Goal: Information Seeking & Learning: Understand process/instructions

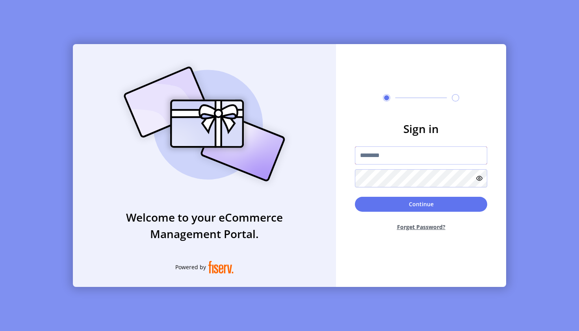
type input "**********"
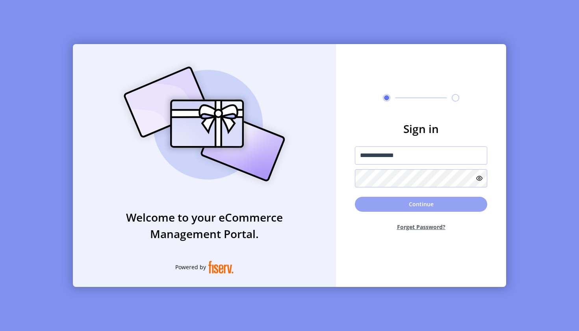
click at [383, 205] on button "Continue" at bounding box center [421, 204] width 132 height 15
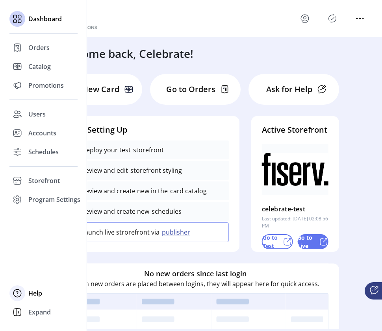
click at [36, 292] on span "Help" at bounding box center [35, 292] width 14 height 9
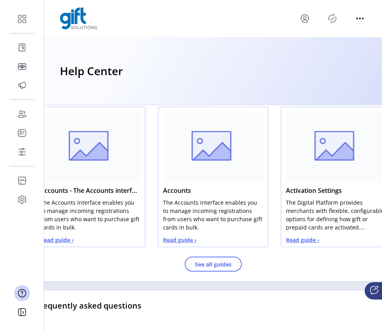
scroll to position [394, 0]
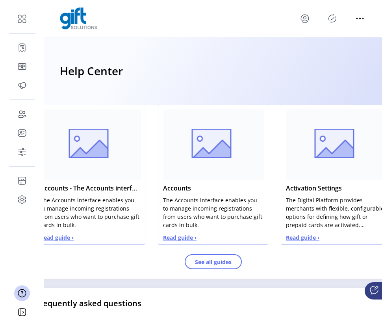
click at [70, 242] on button "Read guide ›" at bounding box center [56, 237] width 33 height 8
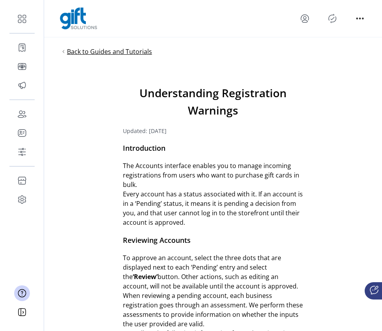
click at [141, 50] on span "Back to Guides and Tutorials" at bounding box center [109, 51] width 85 height 9
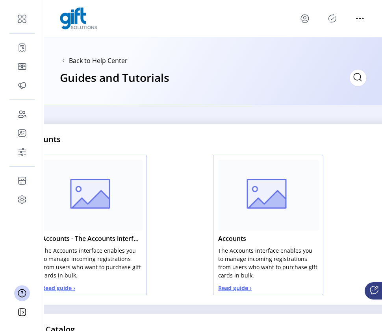
click at [231, 287] on span "Read guide ›" at bounding box center [234, 288] width 33 height 8
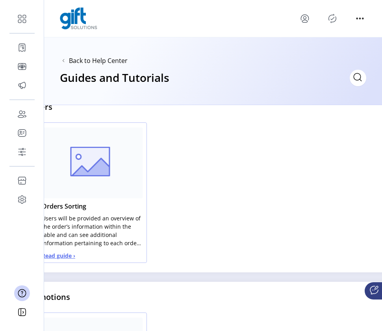
scroll to position [596, 0]
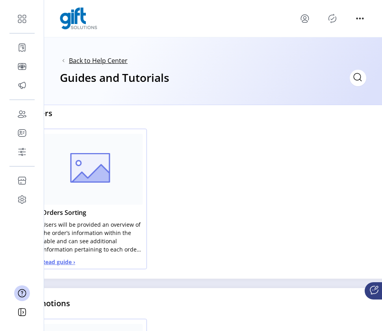
click at [106, 61] on span "Back to Help Center" at bounding box center [98, 60] width 59 height 9
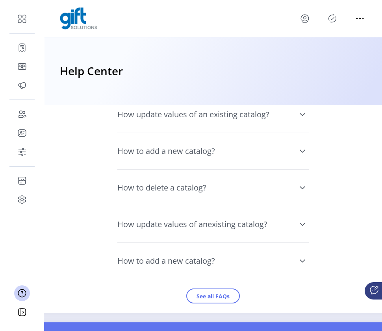
scroll to position [686, 0]
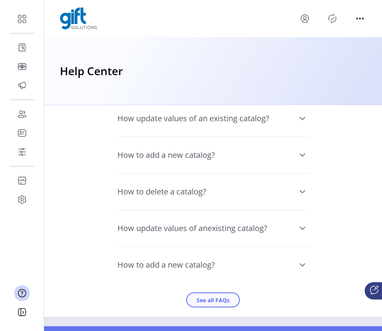
click at [219, 307] on button "See all FAQs" at bounding box center [213, 299] width 54 height 15
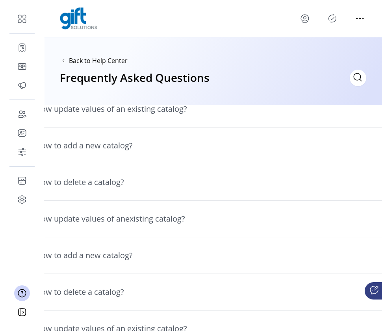
scroll to position [126, 0]
